Goal: Find specific page/section: Find specific page/section

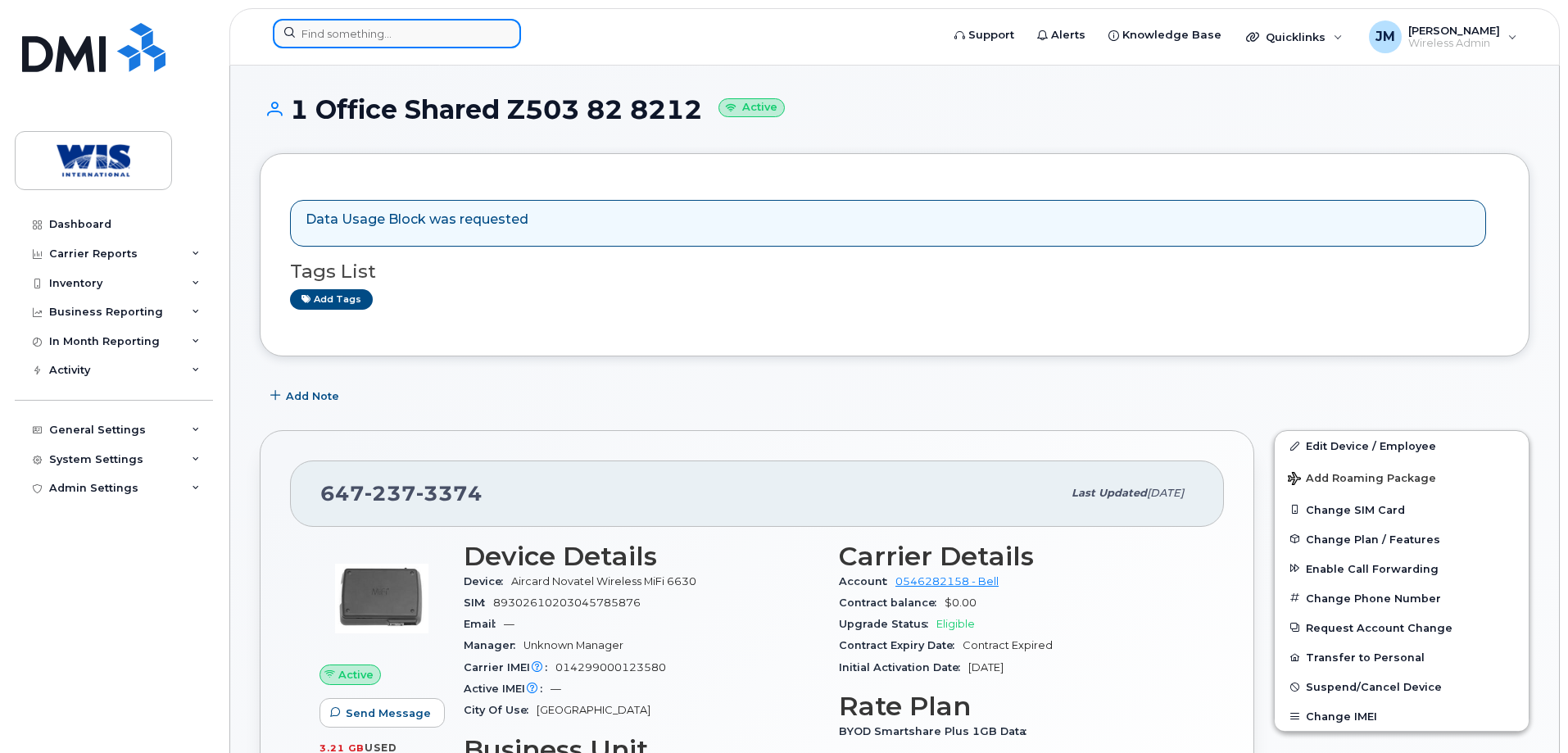
click at [370, 26] on input at bounding box center [396, 33] width 248 height 29
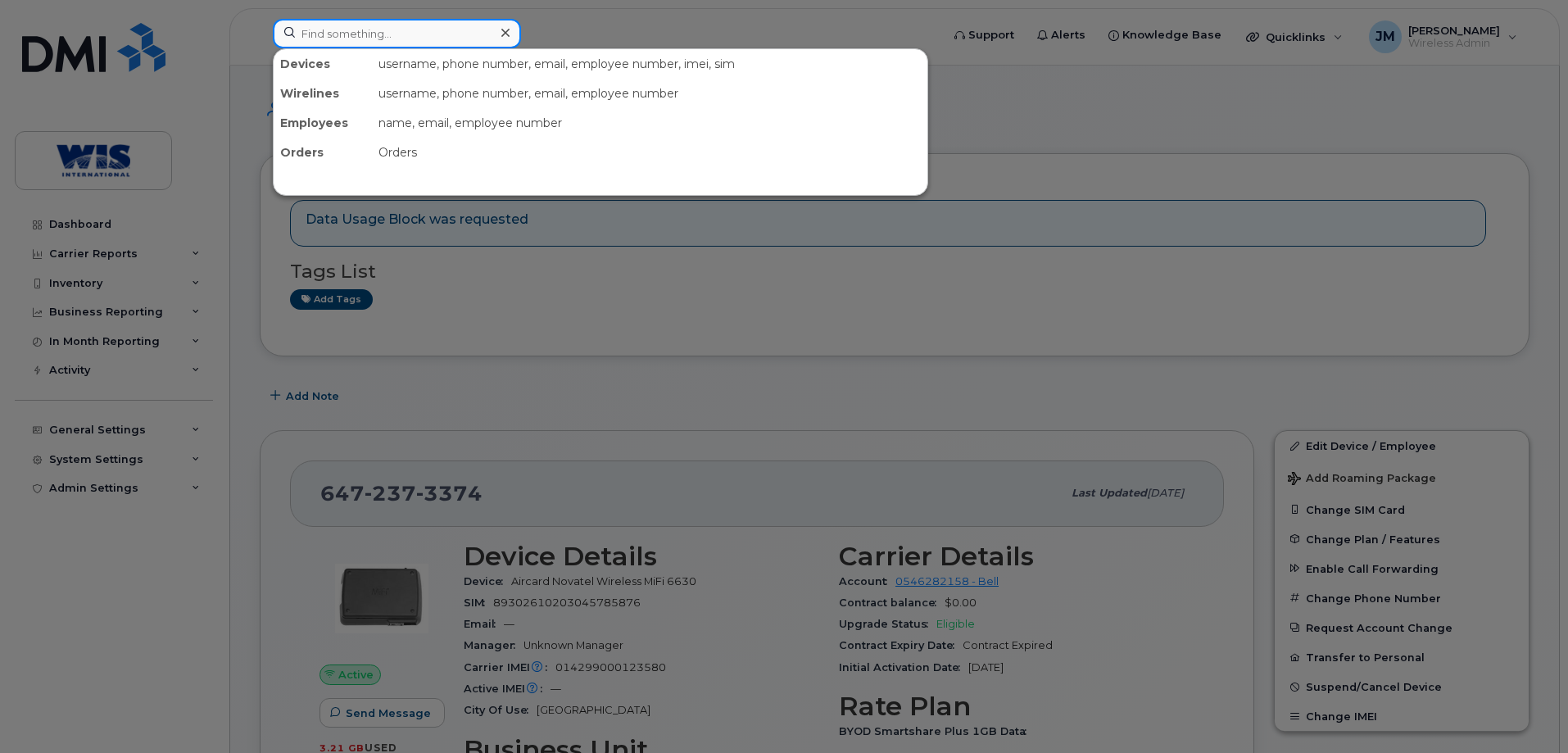
paste input "4383404577"
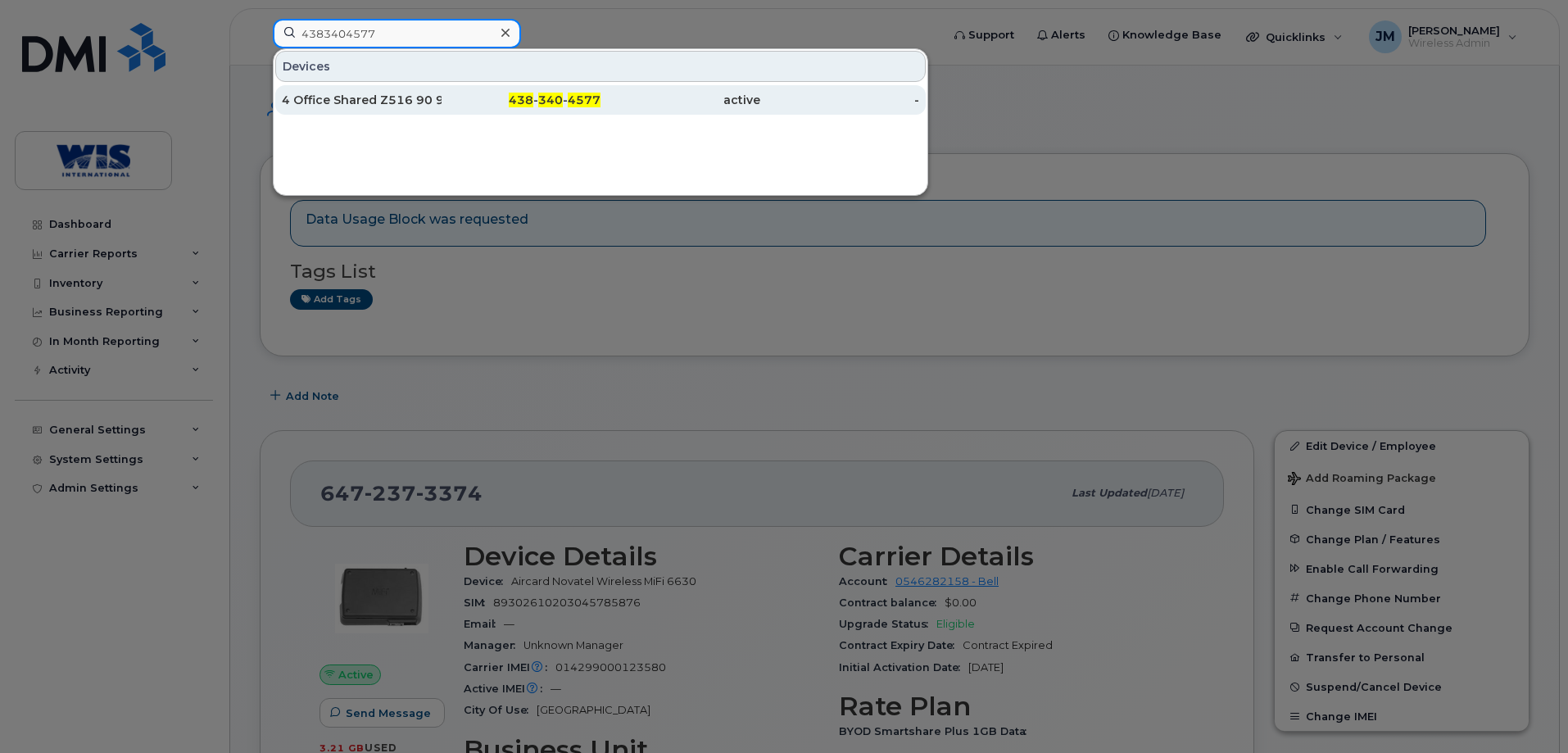
type input "4383404577"
click at [374, 93] on div "4 Office Shared Z516 90 9008" at bounding box center [362, 100] width 159 height 16
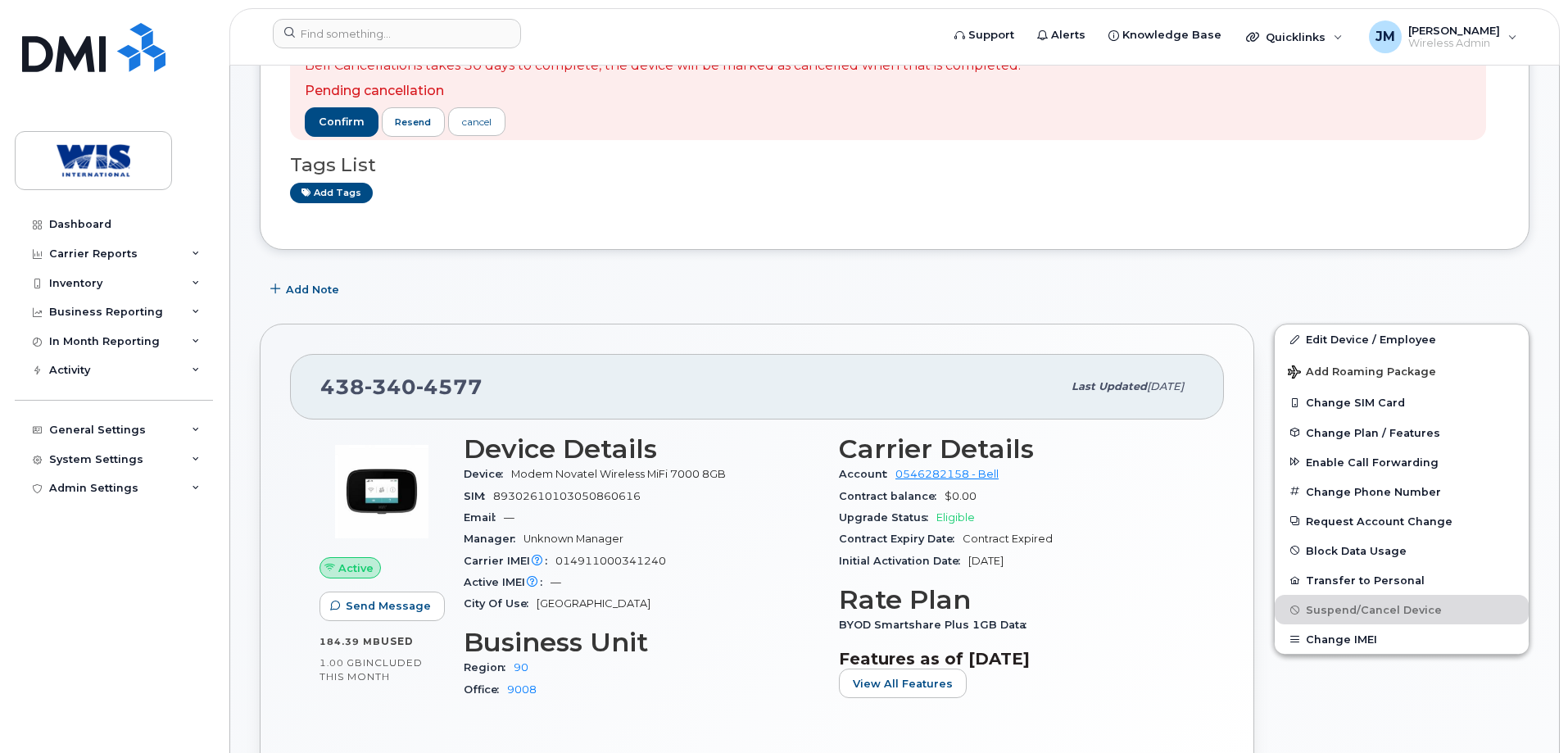
scroll to position [164, 0]
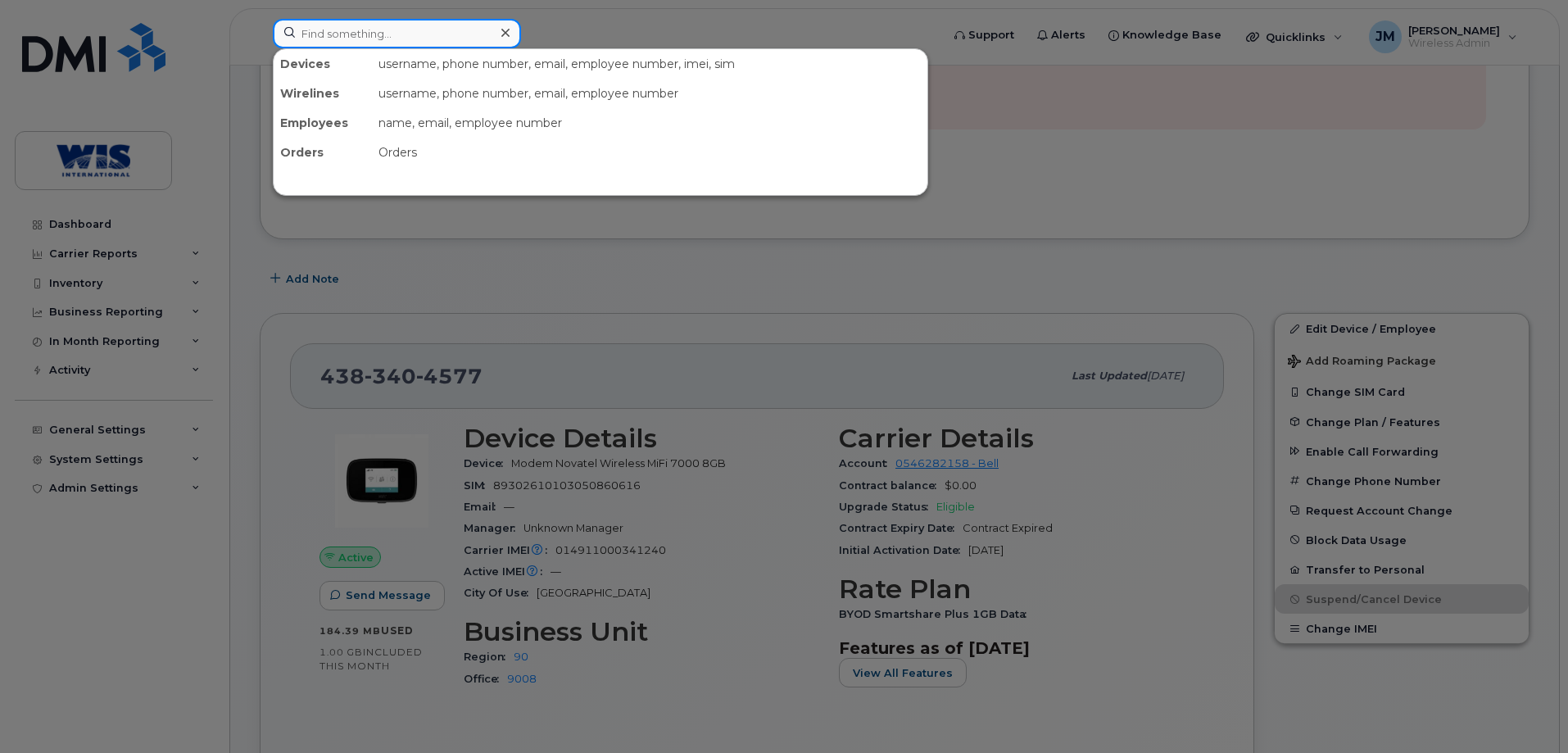
click at [377, 36] on input at bounding box center [396, 33] width 248 height 29
paste input "647 237-7493"
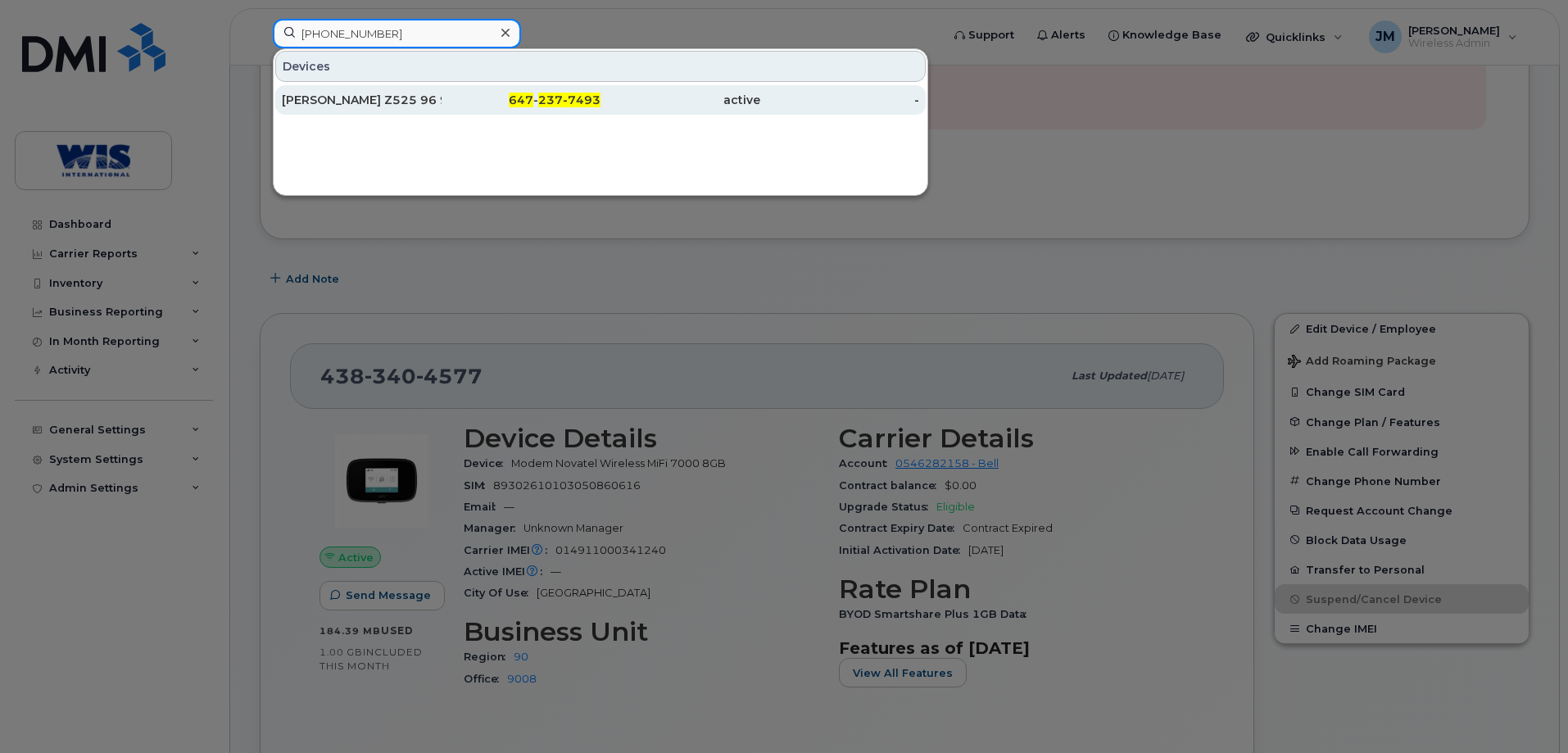
type input "647 237-7493"
click at [376, 96] on div "Samantha Hartfelder Z525 96 9605" at bounding box center [362, 100] width 159 height 16
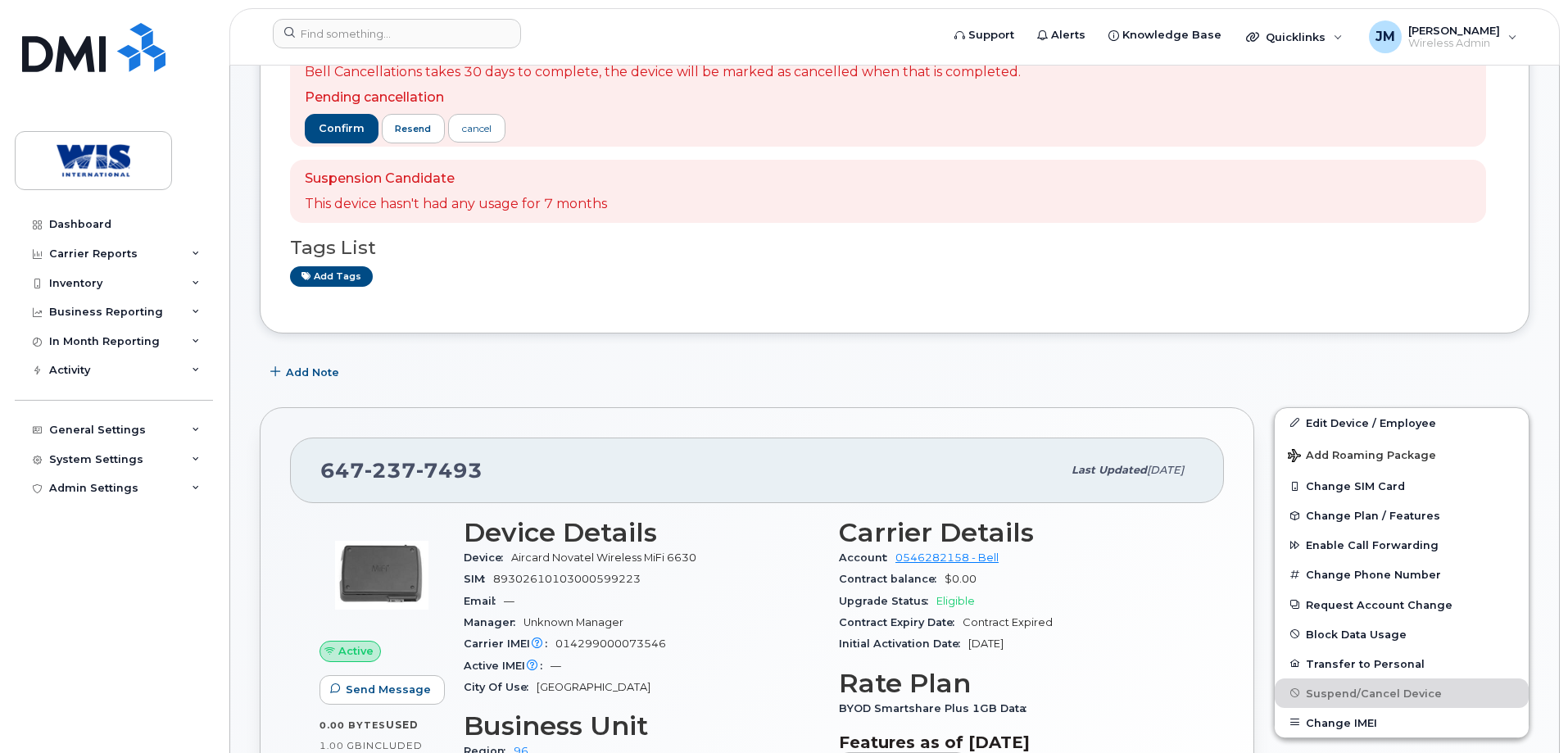
scroll to position [164, 0]
